Goal: Information Seeking & Learning: Learn about a topic

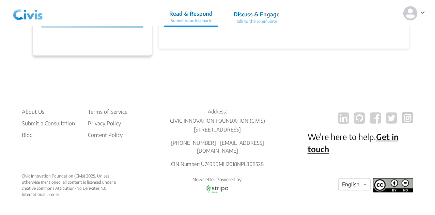
scroll to position [1183, 0]
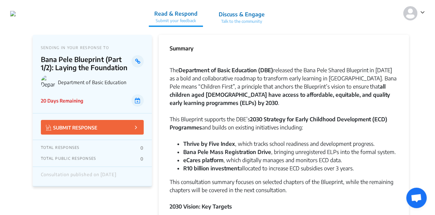
drag, startPoint x: 41, startPoint y: 60, endPoint x: 127, endPoint y: 70, distance: 86.3
click at [127, 70] on p "Bana Pele Blueprint (Part 1/2): Laying the Foundation" at bounding box center [86, 63] width 91 height 16
copy p "Bana Pele Blueprint (Part 1/2): Laying the Foundation"
click at [301, 49] on div "Summary" at bounding box center [283, 51] width 228 height 14
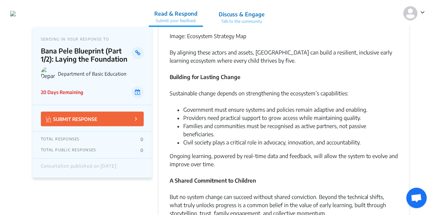
scroll to position [830, 0]
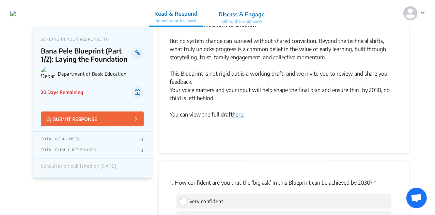
click at [238, 115] on link "here." at bounding box center [238, 114] width 12 height 7
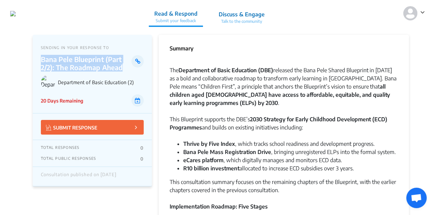
drag, startPoint x: 123, startPoint y: 68, endPoint x: 38, endPoint y: 62, distance: 85.0
click at [38, 62] on div "SENDING IN YOUR RESPONSE TO Bana Pele Blueprint (Part 2/2): The Roadmap Ahead D…" at bounding box center [92, 74] width 119 height 79
copy p "Bana Pele Blueprint (Part 2/2): The Roadmap Ahead"
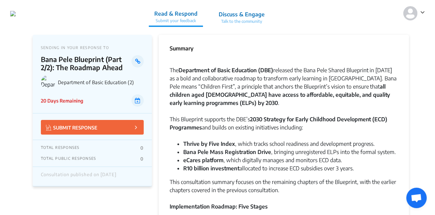
click at [169, 97] on strong "all children aged [DEMOGRAPHIC_DATA] have access to affordable, equitable, and …" at bounding box center [279, 94] width 221 height 23
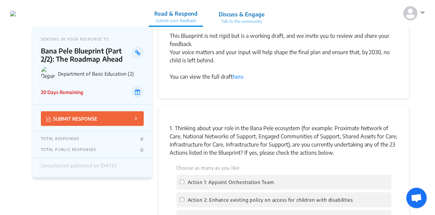
scroll to position [532, 0]
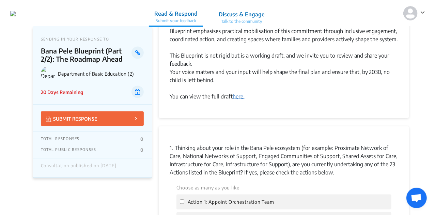
click at [238, 100] on link "here." at bounding box center [238, 96] width 12 height 7
